Goal: Task Accomplishment & Management: Manage account settings

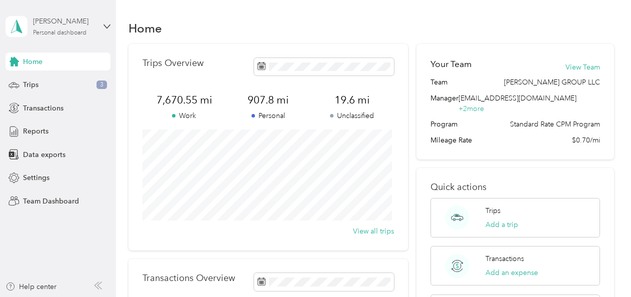
click at [57, 24] on div "[PERSON_NAME]" at bounding box center [64, 21] width 62 height 10
click at [46, 77] on div "Team dashboard" at bounding box center [40, 82] width 53 height 10
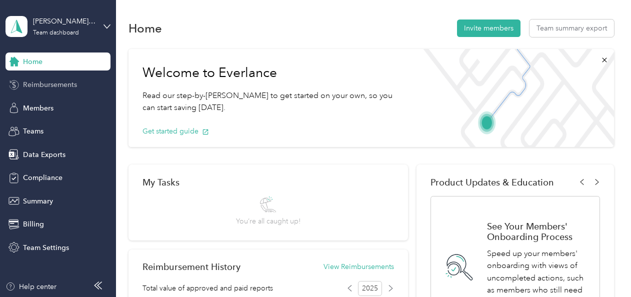
click at [40, 84] on span "Reimbursements" at bounding box center [50, 84] width 54 height 10
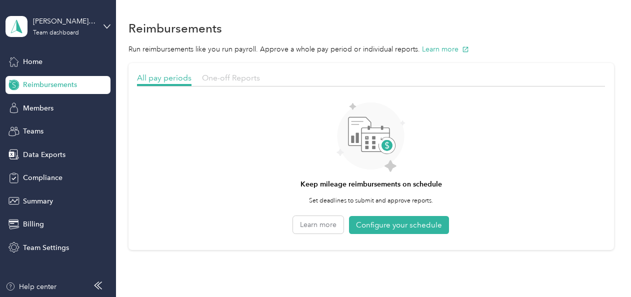
click at [241, 75] on span "One-off Reports" at bounding box center [231, 77] width 58 height 9
